Goal: Find specific page/section

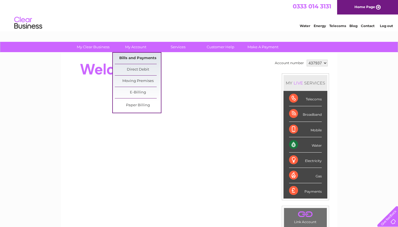
click at [133, 58] on link "Bills and Payments" at bounding box center [138, 58] width 46 height 11
